Goal: Task Accomplishment & Management: Complete application form

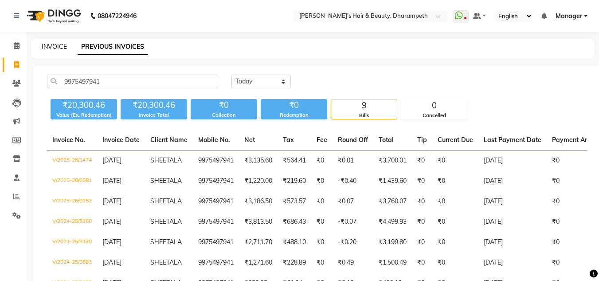
click at [55, 43] on link "INVOICE" at bounding box center [54, 47] width 25 height 8
select select "service"
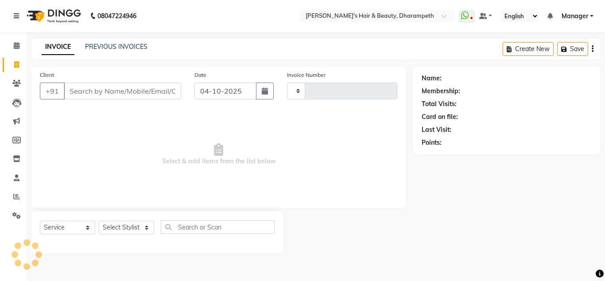
type input "3546"
select select "4860"
click at [109, 47] on link "PREVIOUS INVOICES" at bounding box center [116, 47] width 62 height 8
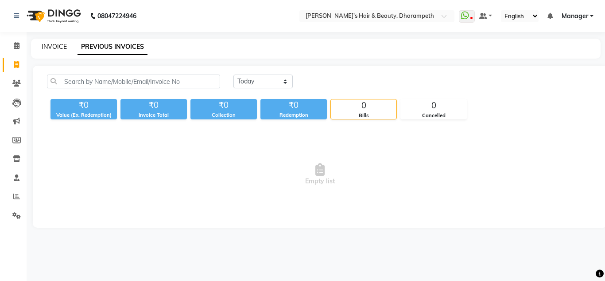
click at [60, 44] on link "INVOICE" at bounding box center [54, 47] width 25 height 8
select select "service"
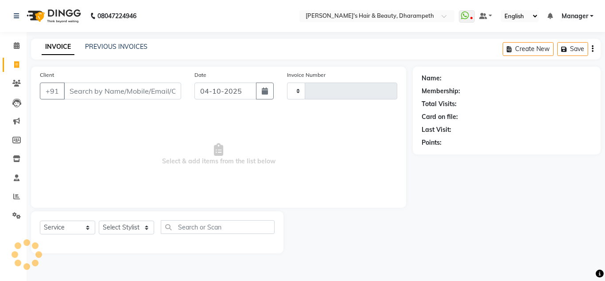
type input "3546"
select select "4860"
click at [100, 42] on div "PREVIOUS INVOICES" at bounding box center [116, 46] width 62 height 9
click at [118, 50] on link "PREVIOUS INVOICES" at bounding box center [116, 47] width 62 height 8
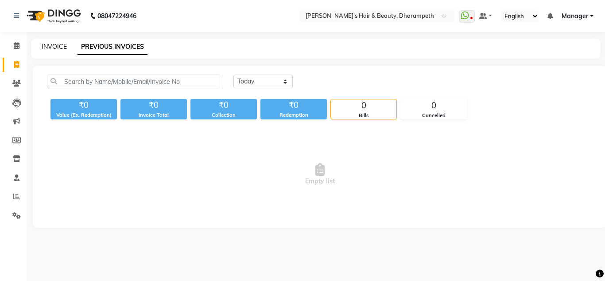
click at [59, 47] on link "INVOICE" at bounding box center [54, 47] width 25 height 8
select select "4860"
select select "service"
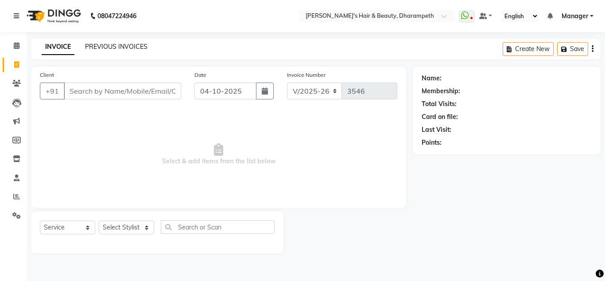
click at [92, 47] on link "PREVIOUS INVOICES" at bounding box center [116, 47] width 62 height 8
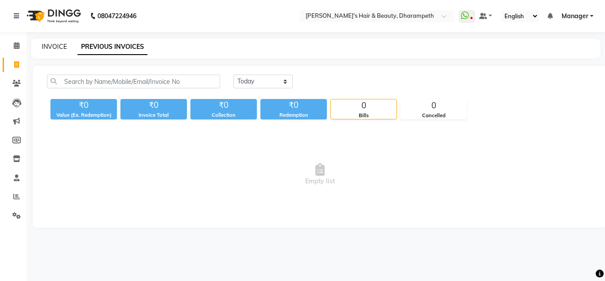
click at [54, 49] on link "INVOICE" at bounding box center [54, 47] width 25 height 8
select select "4860"
select select "service"
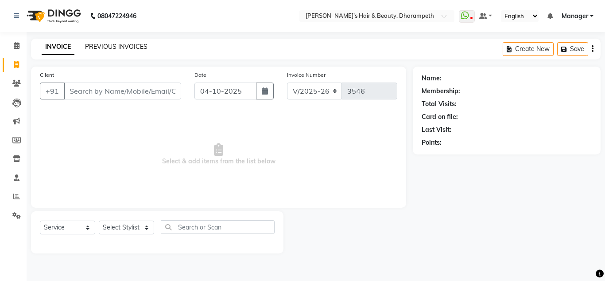
click at [112, 46] on link "PREVIOUS INVOICES" at bounding box center [116, 47] width 62 height 8
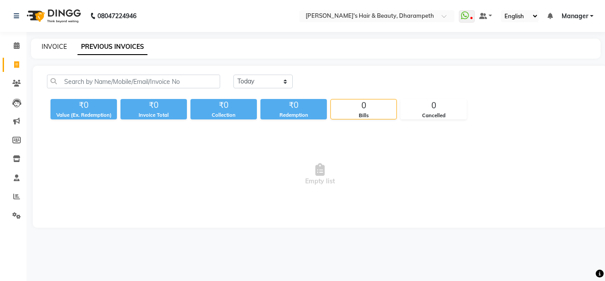
click at [57, 46] on link "INVOICE" at bounding box center [54, 47] width 25 height 8
select select "service"
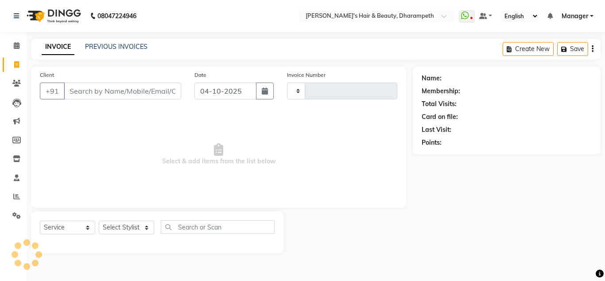
type input "3546"
select select "4860"
click at [102, 46] on link "PREVIOUS INVOICES" at bounding box center [116, 47] width 62 height 8
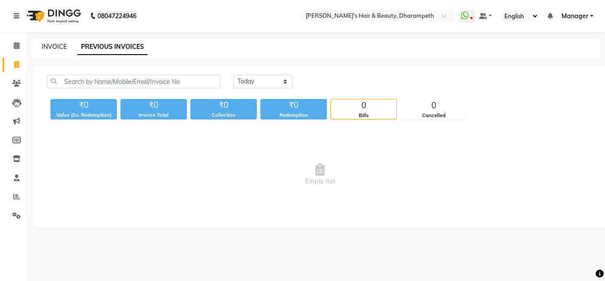
click at [50, 48] on link "INVOICE" at bounding box center [54, 47] width 25 height 8
select select "4860"
select select "service"
